Goal: Browse casually

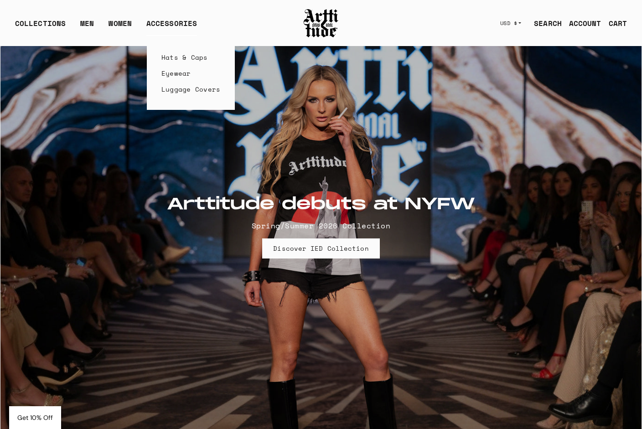
click at [169, 56] on link "Hats & Caps" at bounding box center [190, 57] width 59 height 16
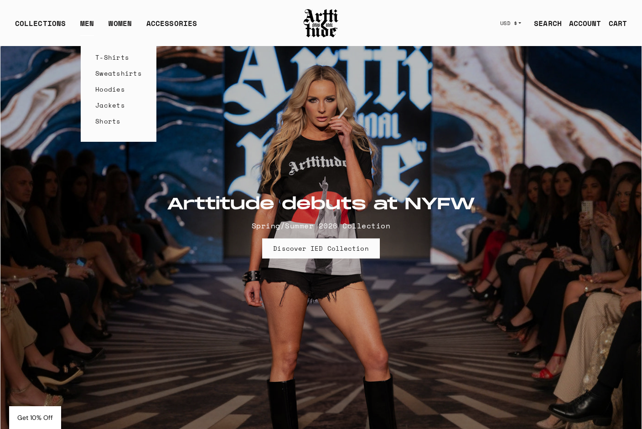
click at [109, 73] on link "Sweatshirts" at bounding box center [118, 73] width 47 height 16
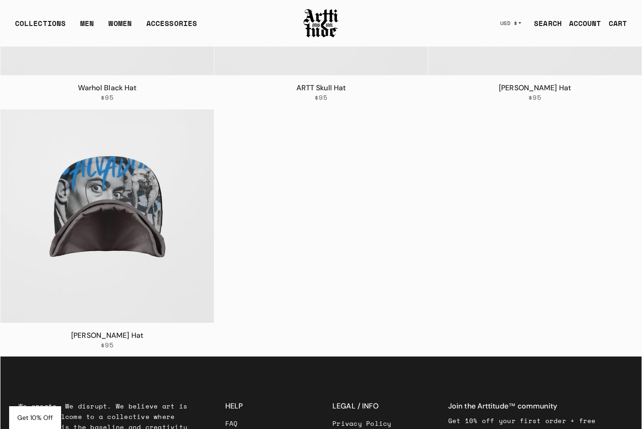
scroll to position [280, 0]
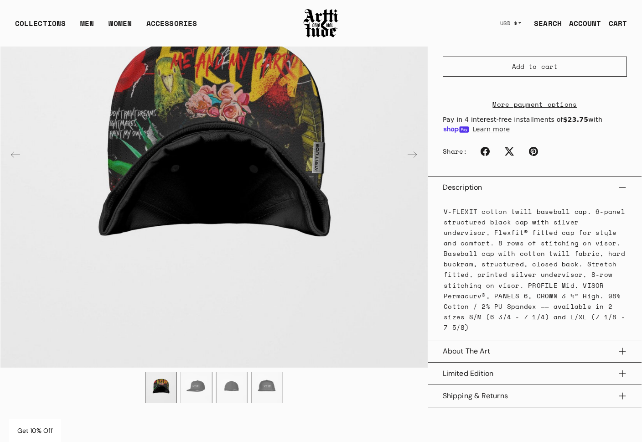
scroll to position [163, 0]
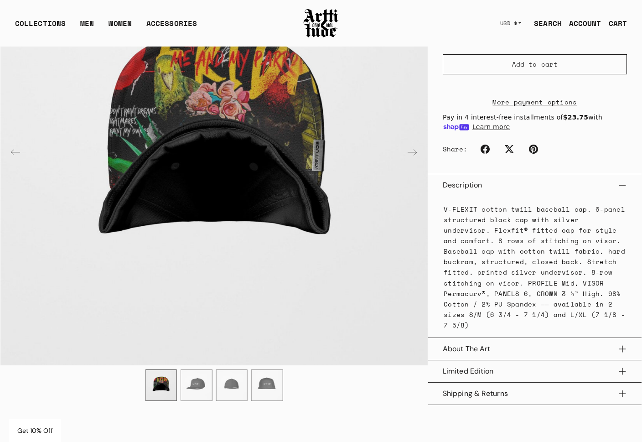
click at [512, 360] on button "Limited Edition" at bounding box center [535, 371] width 184 height 22
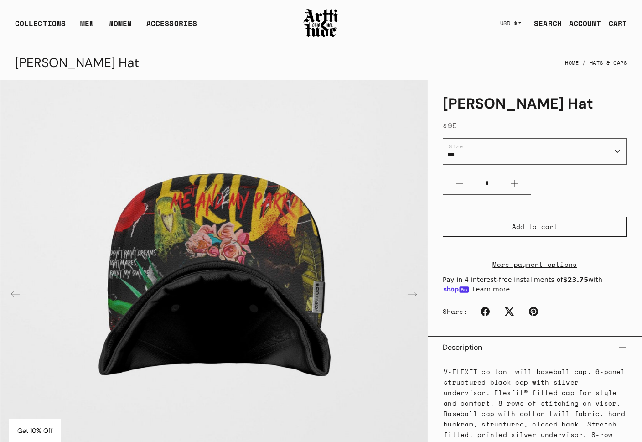
scroll to position [0, 0]
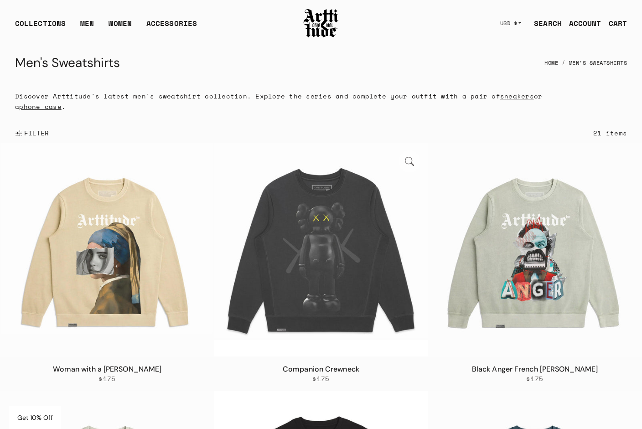
click at [304, 236] on img at bounding box center [320, 249] width 213 height 213
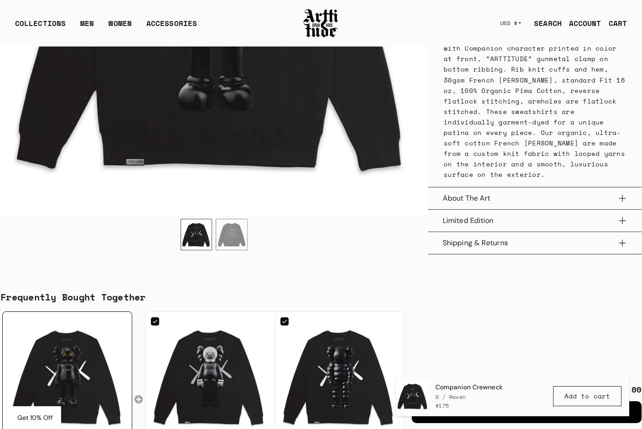
scroll to position [523, 0]
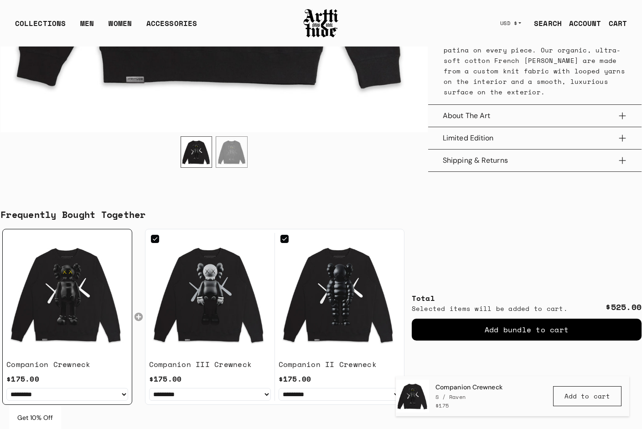
click at [484, 159] on button "Shipping & Returns" at bounding box center [535, 161] width 184 height 22
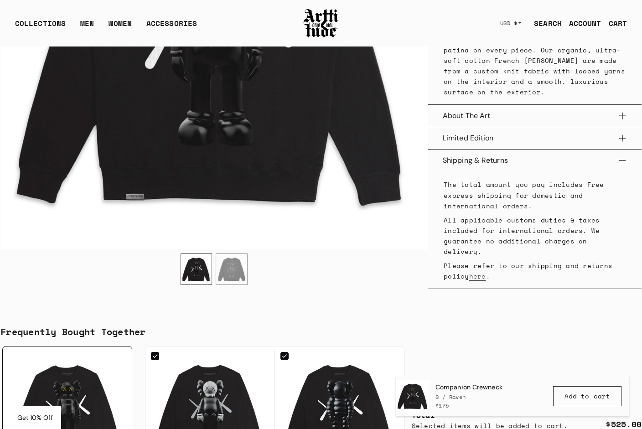
click at [483, 131] on button "Limited Edition" at bounding box center [535, 138] width 184 height 22
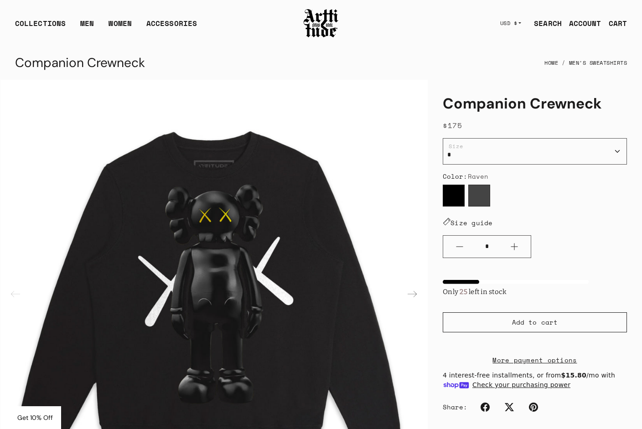
scroll to position [0, 0]
